Goal: Submit feedback/report problem

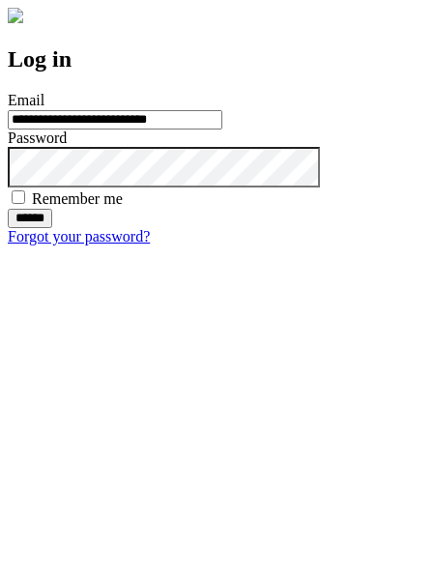
click at [52, 228] on input "******" at bounding box center [30, 218] width 44 height 19
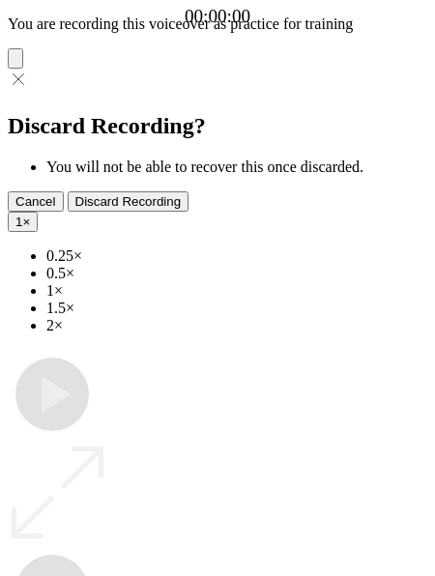
type input "**********"
